Goal: Task Accomplishment & Management: Manage account settings

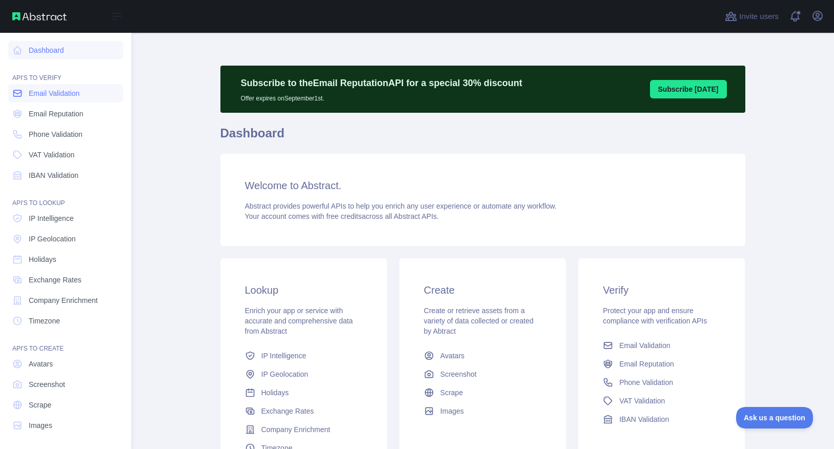
click at [57, 96] on span "Email Validation" at bounding box center [54, 93] width 51 height 10
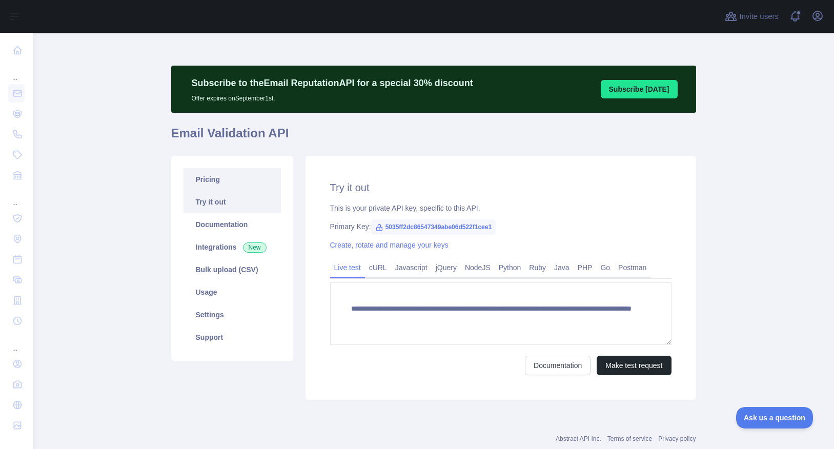
click at [237, 178] on link "Pricing" at bounding box center [232, 179] width 97 height 23
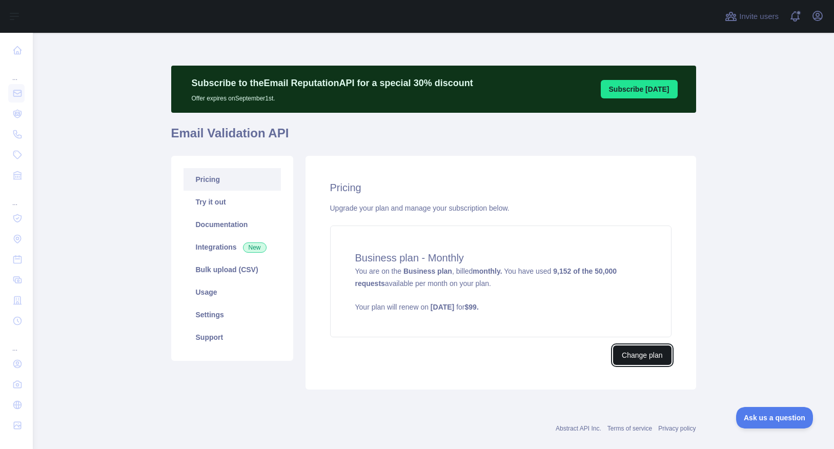
click at [633, 355] on button "Change plan" at bounding box center [642, 355] width 58 height 19
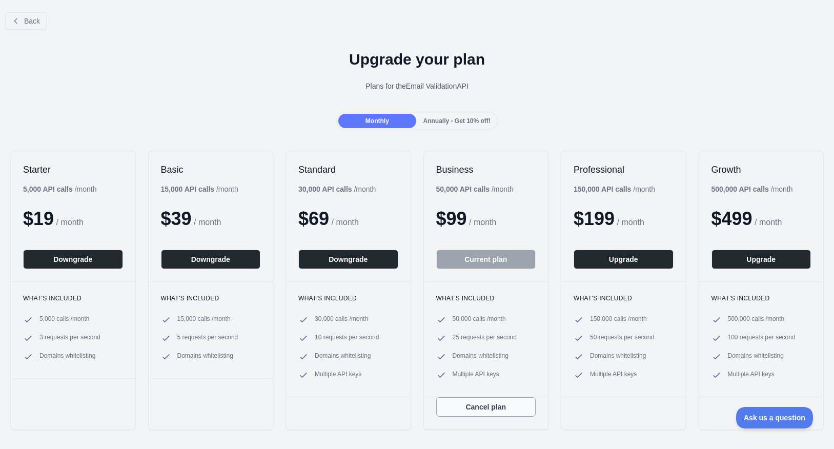
click at [469, 414] on button "Cancel plan" at bounding box center [486, 406] width 100 height 19
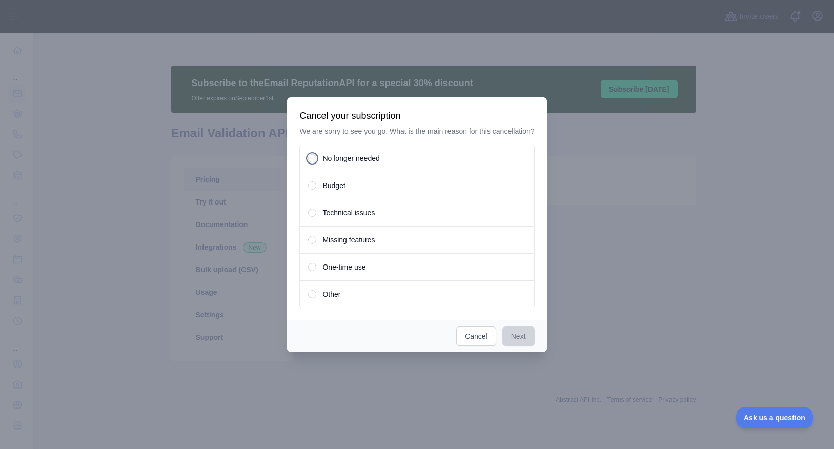
click at [371, 168] on div "No longer needed" at bounding box center [416, 159] width 235 height 28
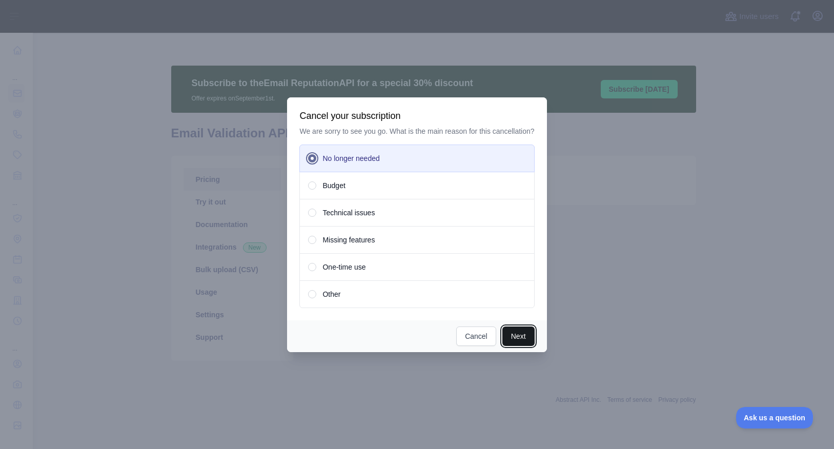
click at [523, 340] on button "Next" at bounding box center [519, 336] width 32 height 19
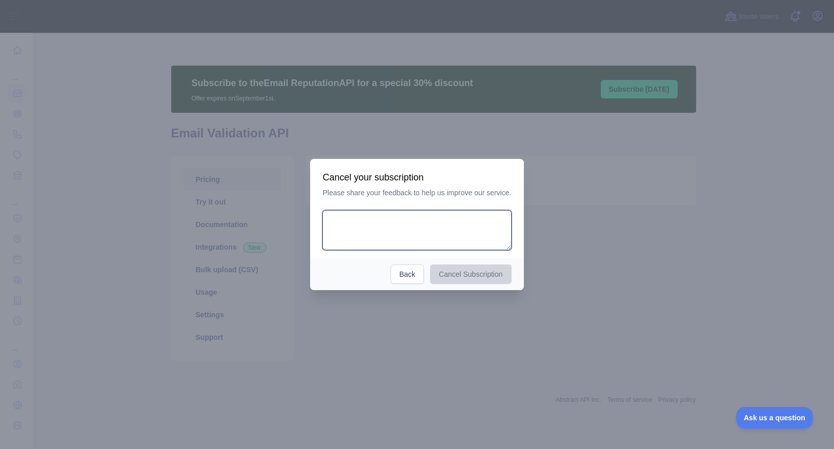
click at [436, 236] on textarea at bounding box center [417, 230] width 189 height 40
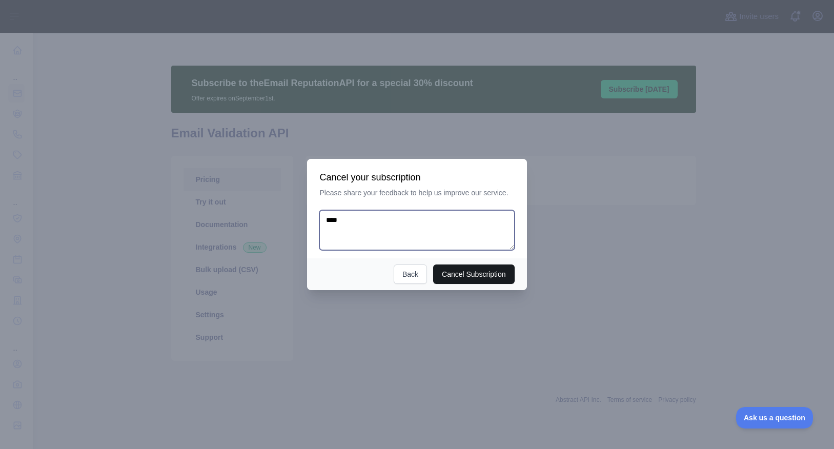
type textarea "****"
click at [469, 272] on button "Cancel Subscription" at bounding box center [474, 274] width 82 height 19
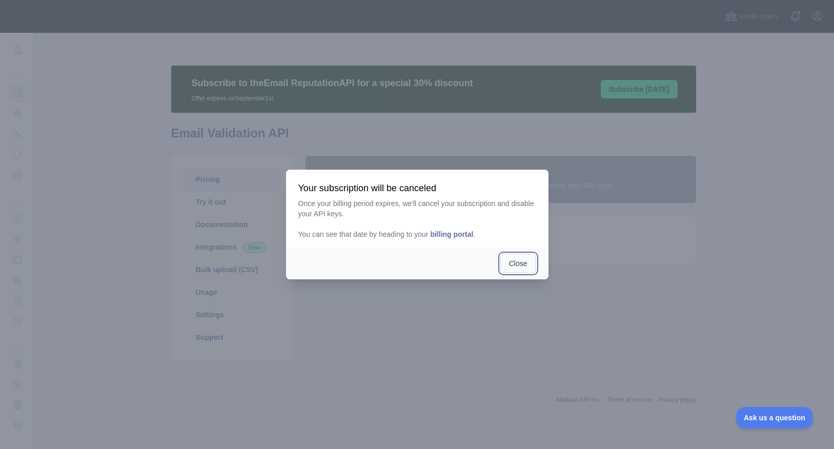
click at [520, 265] on button "Close" at bounding box center [518, 263] width 36 height 19
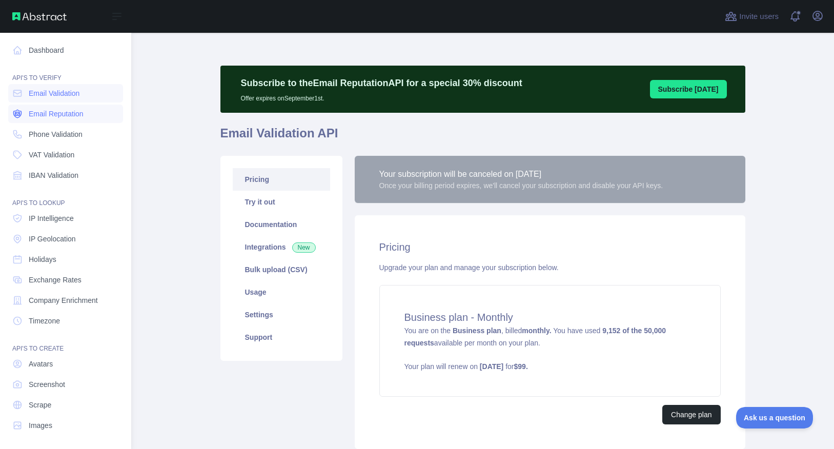
click at [46, 114] on span "Email Reputation" at bounding box center [56, 114] width 55 height 10
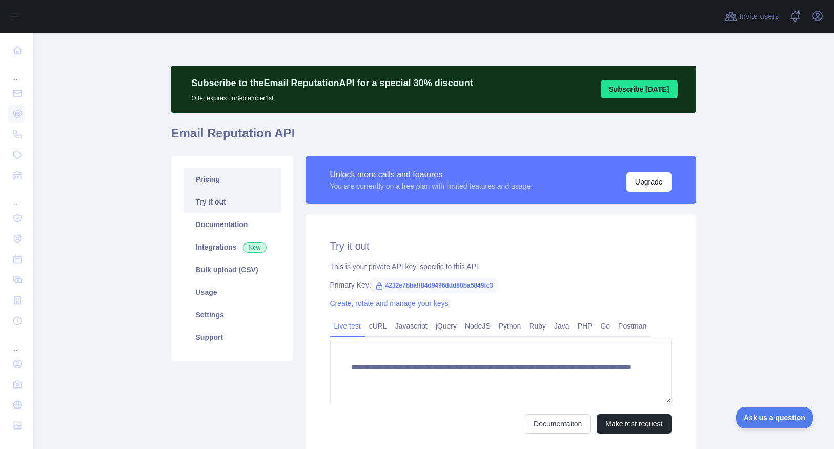
click at [237, 172] on link "Pricing" at bounding box center [232, 179] width 97 height 23
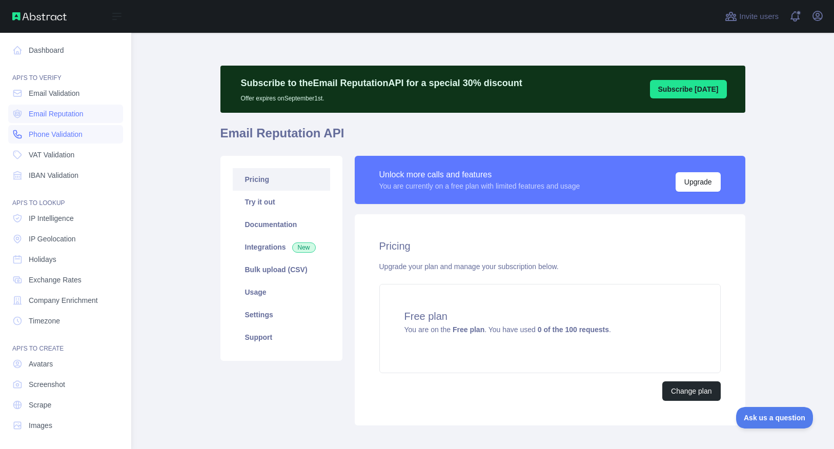
click at [33, 132] on span "Phone Validation" at bounding box center [56, 134] width 54 height 10
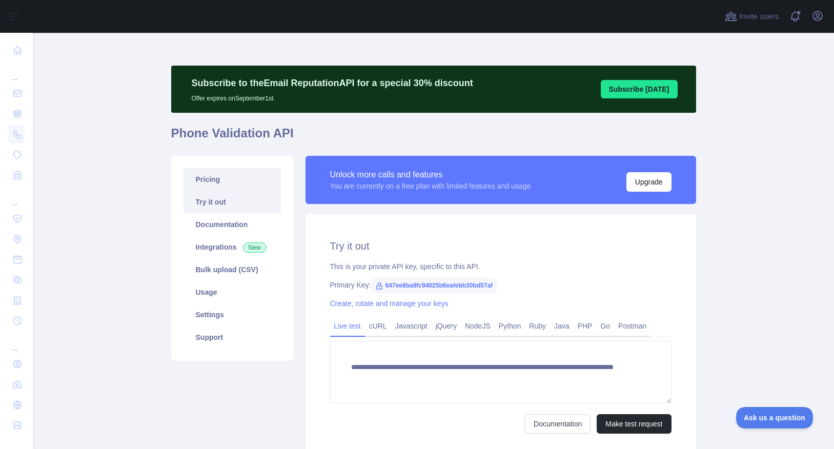
click at [210, 178] on link "Pricing" at bounding box center [232, 179] width 97 height 23
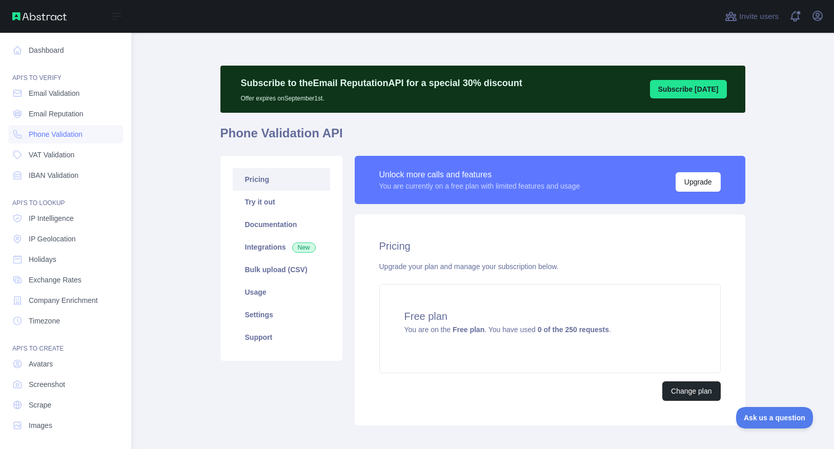
click at [50, 165] on nav "Dashboard API'S TO VERIFY Email Validation Email Reputation Phone Validation VA…" at bounding box center [65, 234] width 115 height 402
click at [52, 160] on link "VAT Validation" at bounding box center [65, 155] width 115 height 18
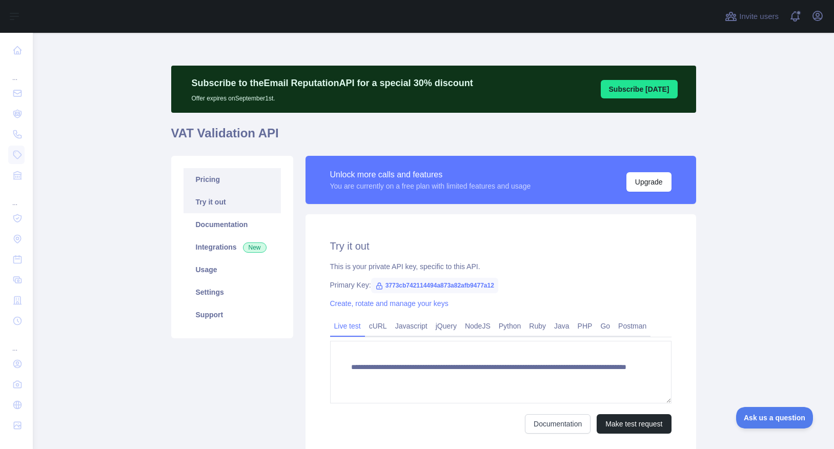
click at [214, 181] on link "Pricing" at bounding box center [232, 179] width 97 height 23
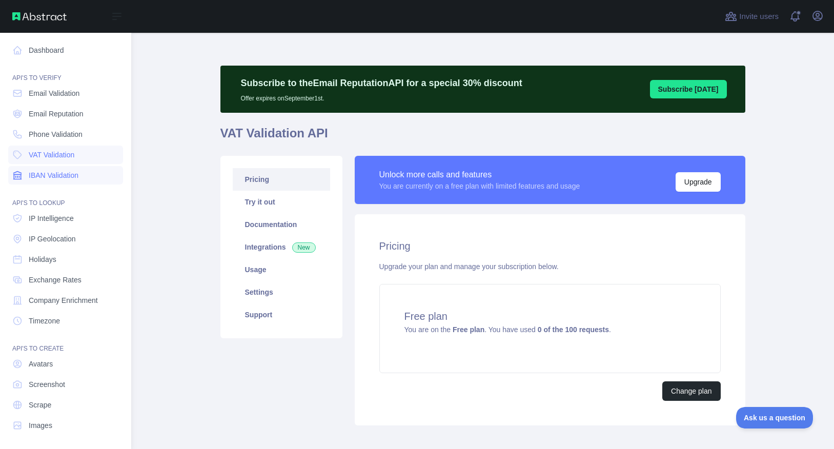
click at [42, 172] on span "IBAN Validation" at bounding box center [54, 175] width 50 height 10
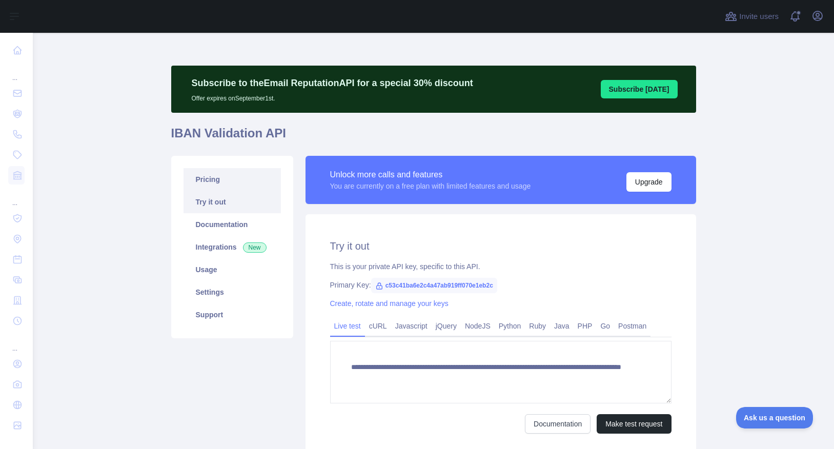
click at [227, 182] on link "Pricing" at bounding box center [232, 179] width 97 height 23
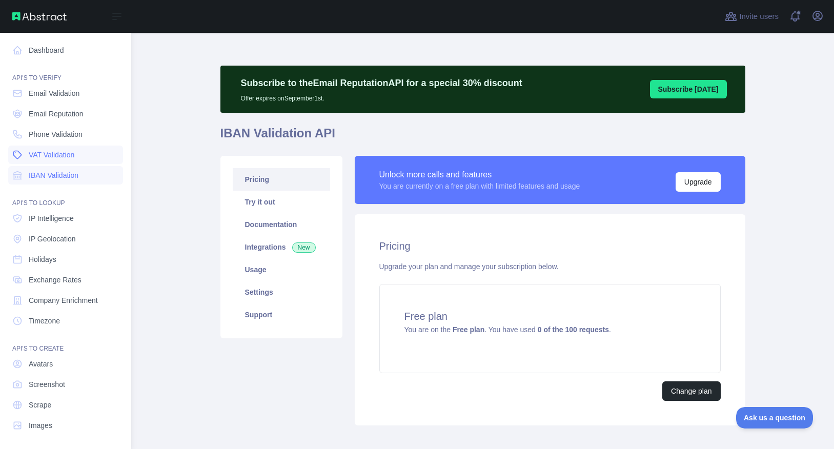
scroll to position [2, 0]
click at [71, 210] on link "IP Intelligence" at bounding box center [65, 216] width 115 height 18
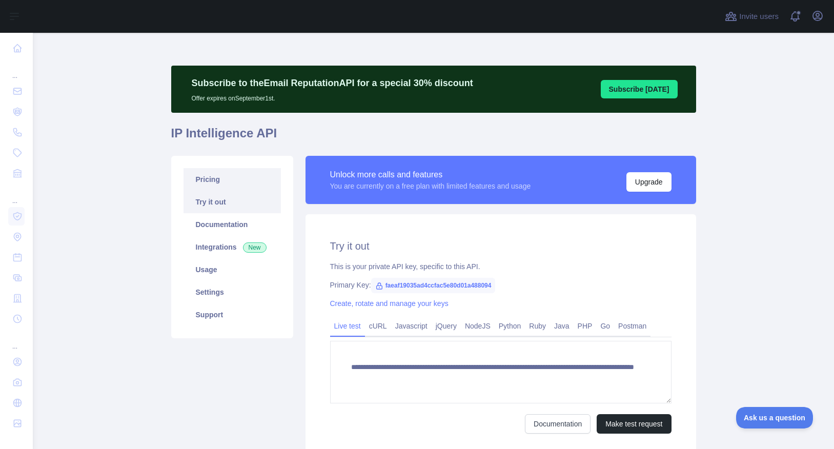
click at [235, 184] on link "Pricing" at bounding box center [232, 179] width 97 height 23
